Goal: Information Seeking & Learning: Check status

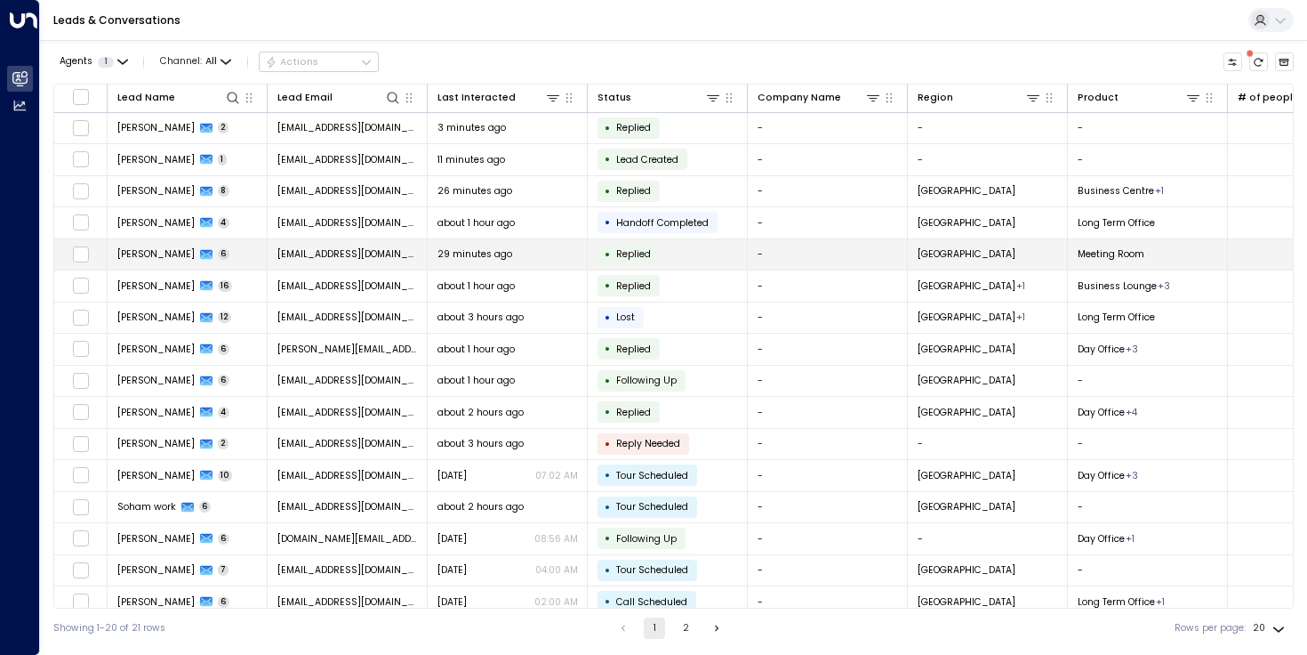
click at [205, 257] on td "AJ L 6" at bounding box center [188, 254] width 160 height 31
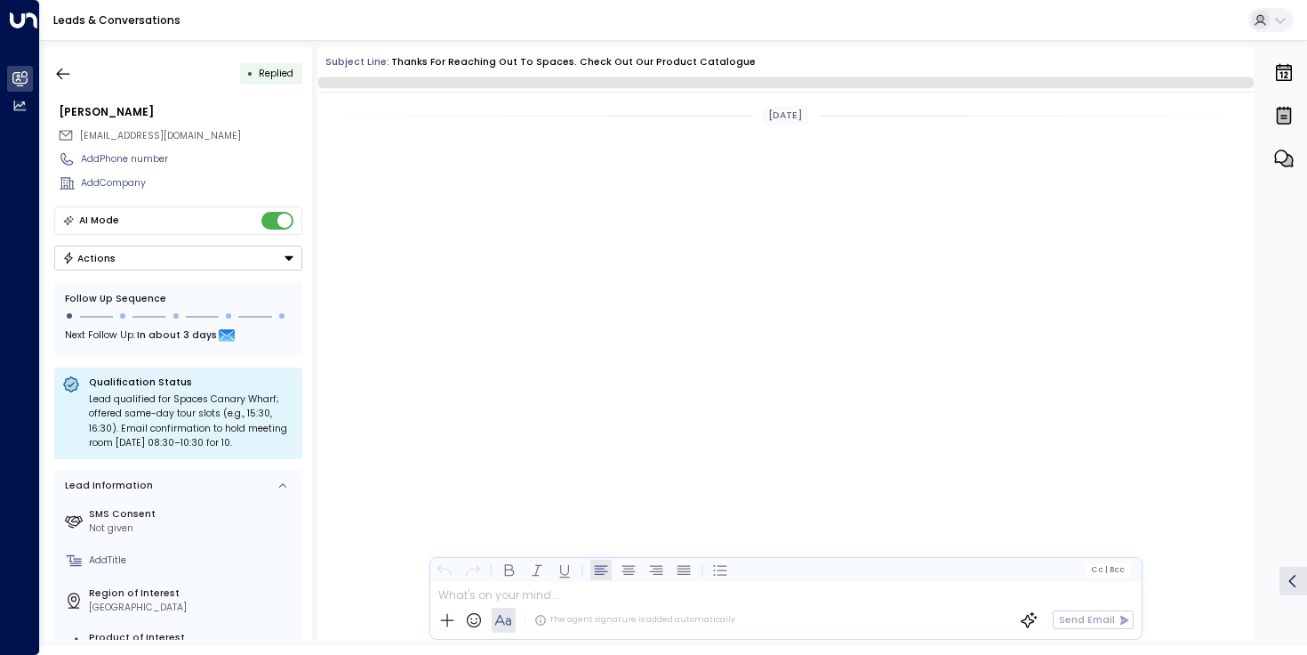
scroll to position [1388, 0]
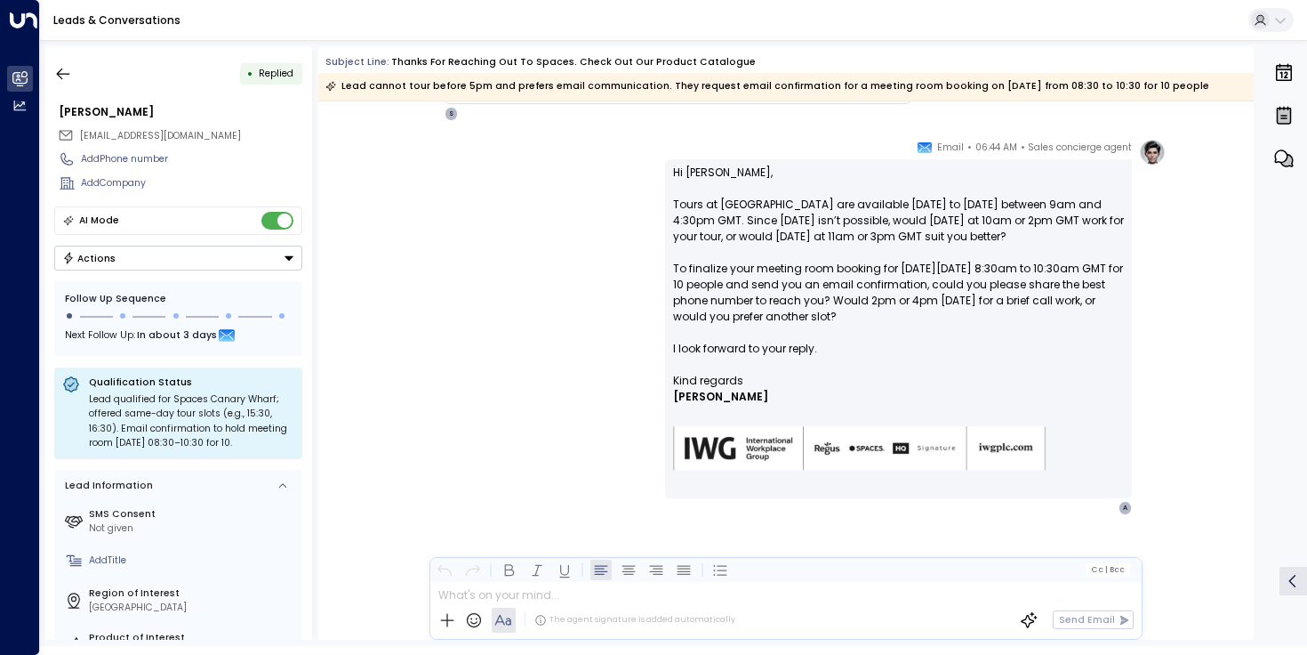
click at [435, 231] on div "Sales concierge agent • 06:44 AM • Email Hi AJ, Tours at [GEOGRAPHIC_DATA] are …" at bounding box center [786, 327] width 760 height 376
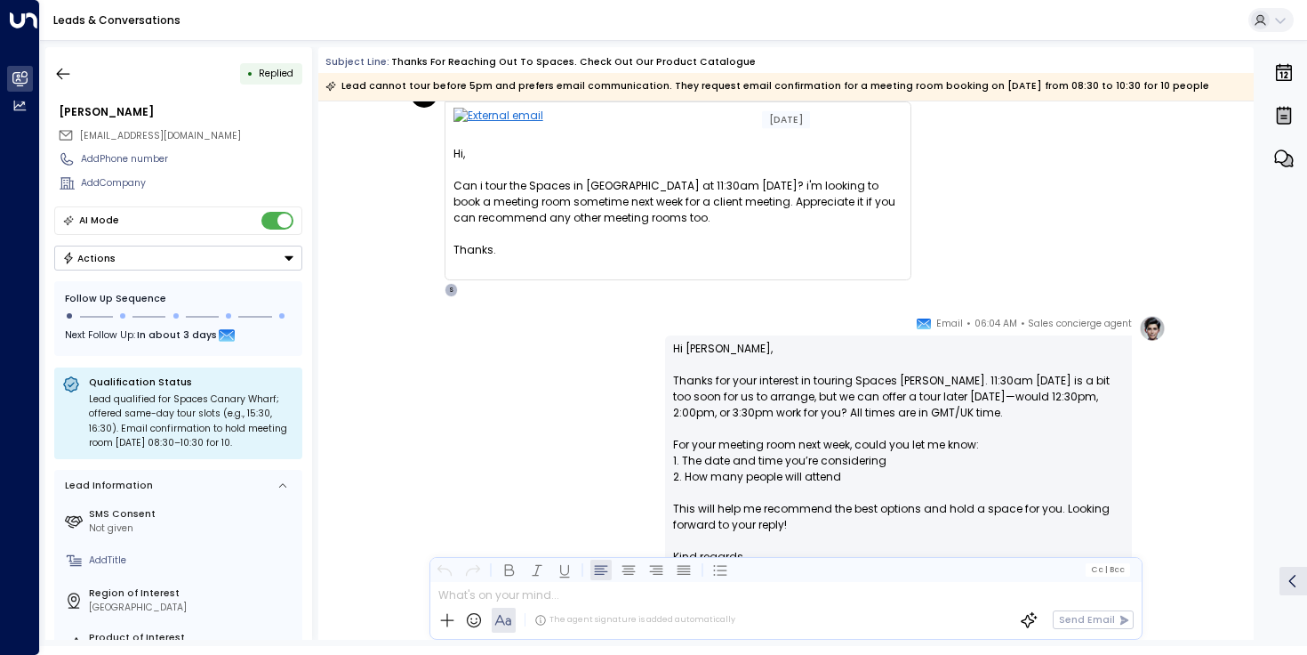
scroll to position [84, 0]
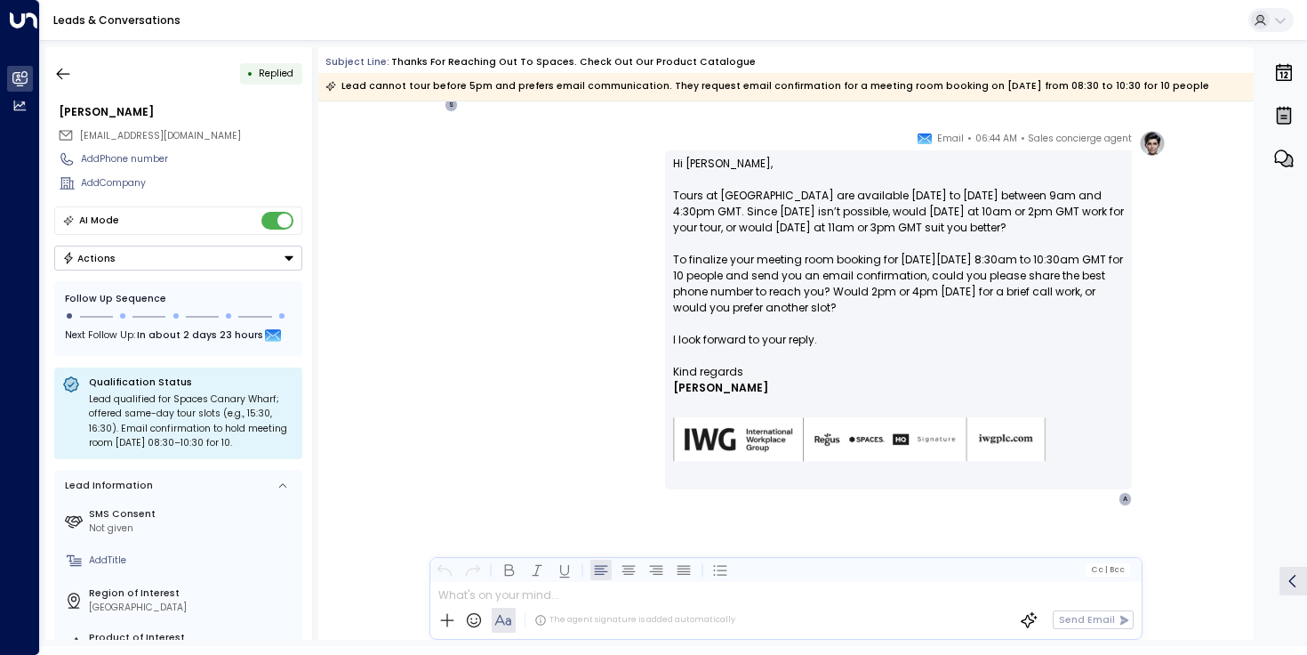
scroll to position [1397, 0]
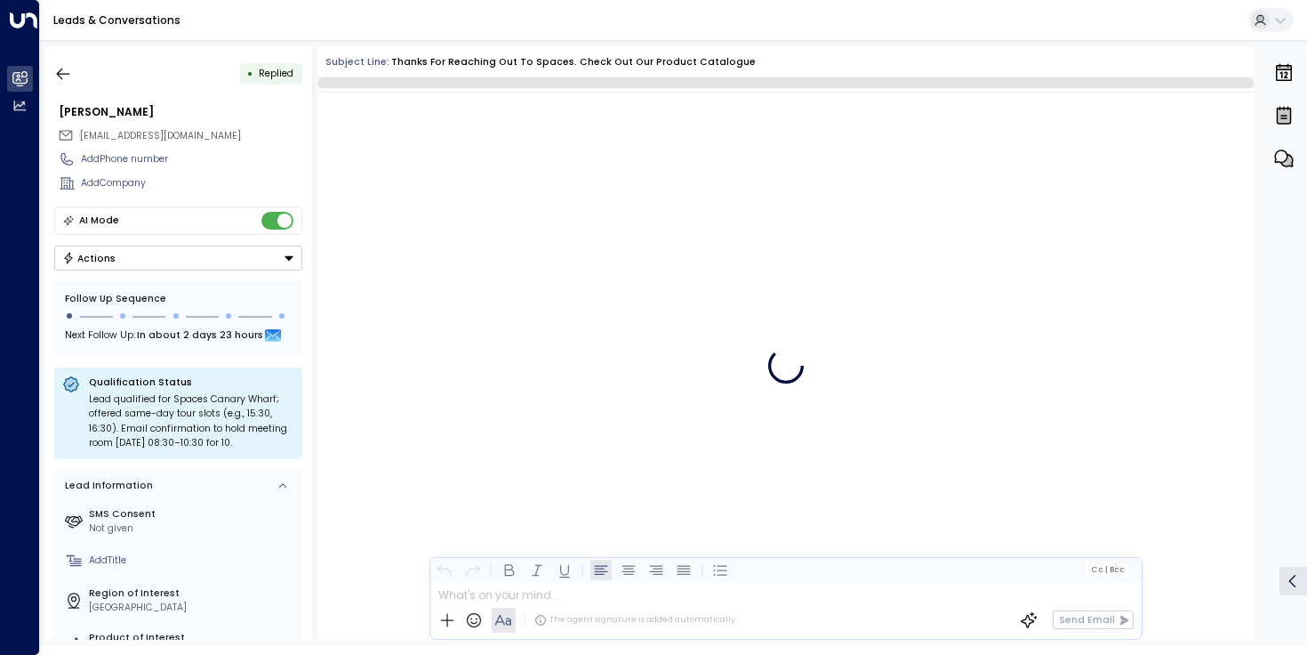
scroll to position [1323, 0]
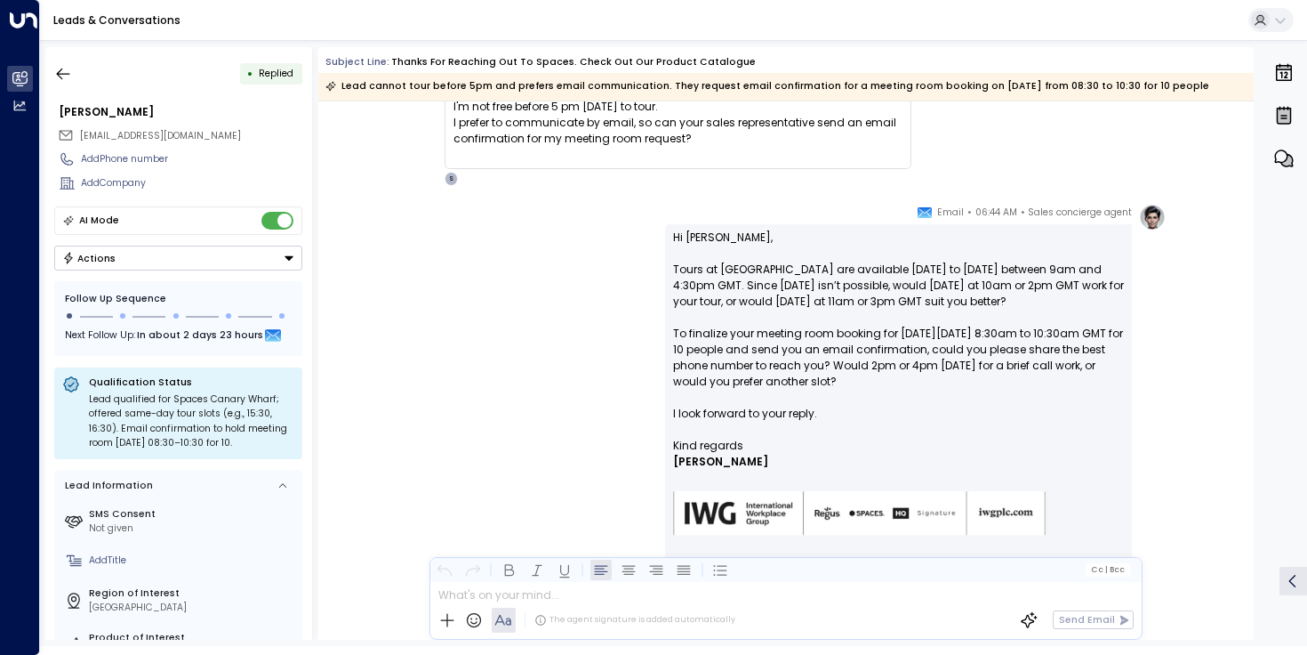
click at [429, 256] on div "Sales concierge agent • 06:44 AM • Email Hi AJ, Tours at [GEOGRAPHIC_DATA] are …" at bounding box center [786, 392] width 760 height 376
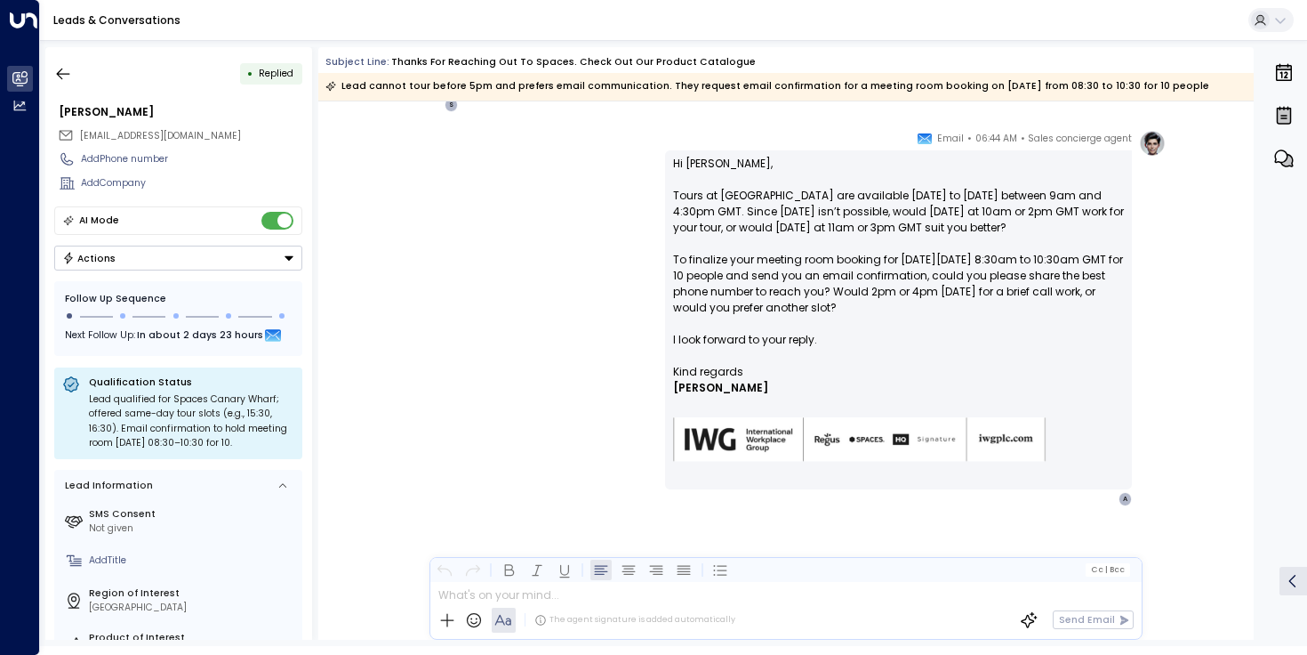
scroll to position [1397, 0]
